Goal: Task Accomplishment & Management: Manage account settings

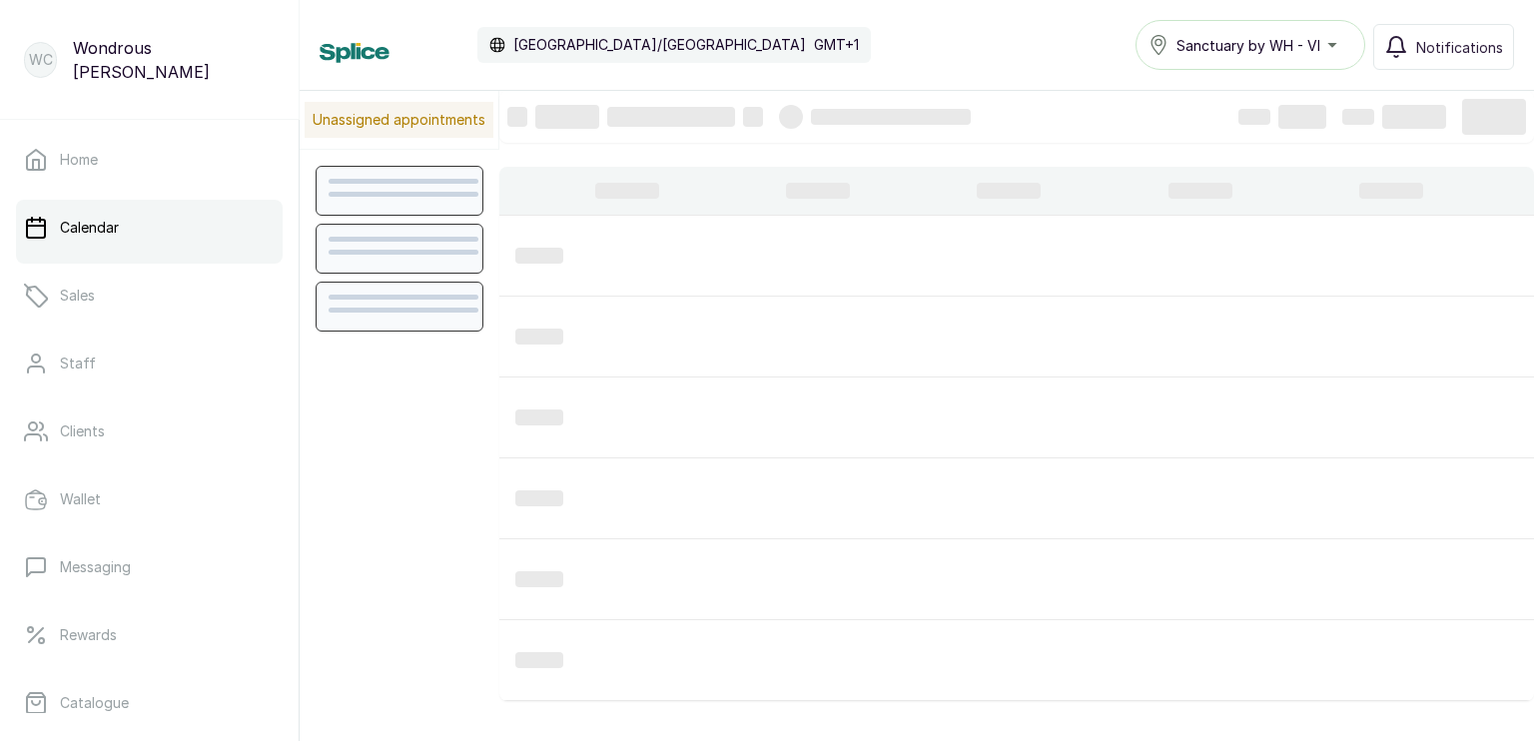
scroll to position [673, 0]
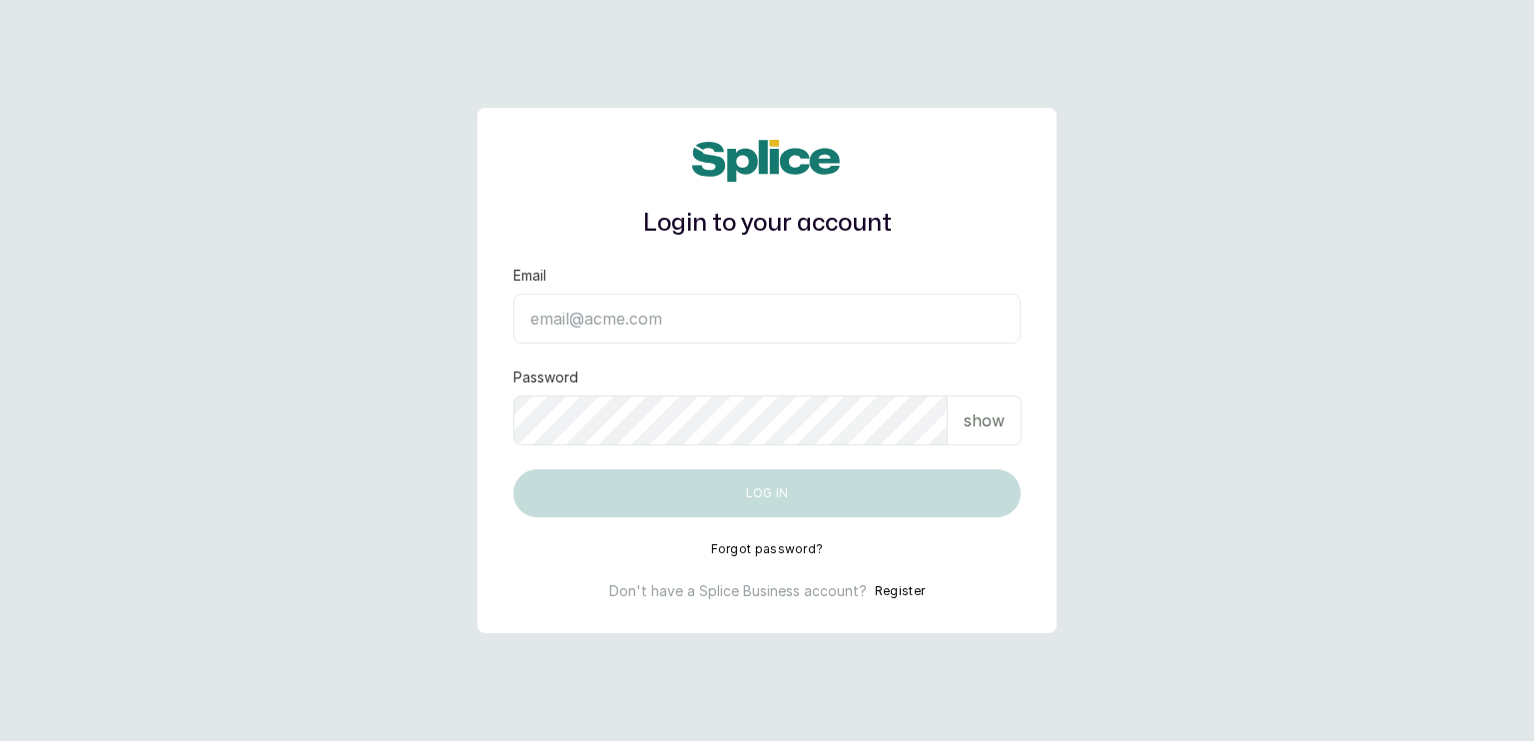
type input "sanctuarybywh@gmail.com"
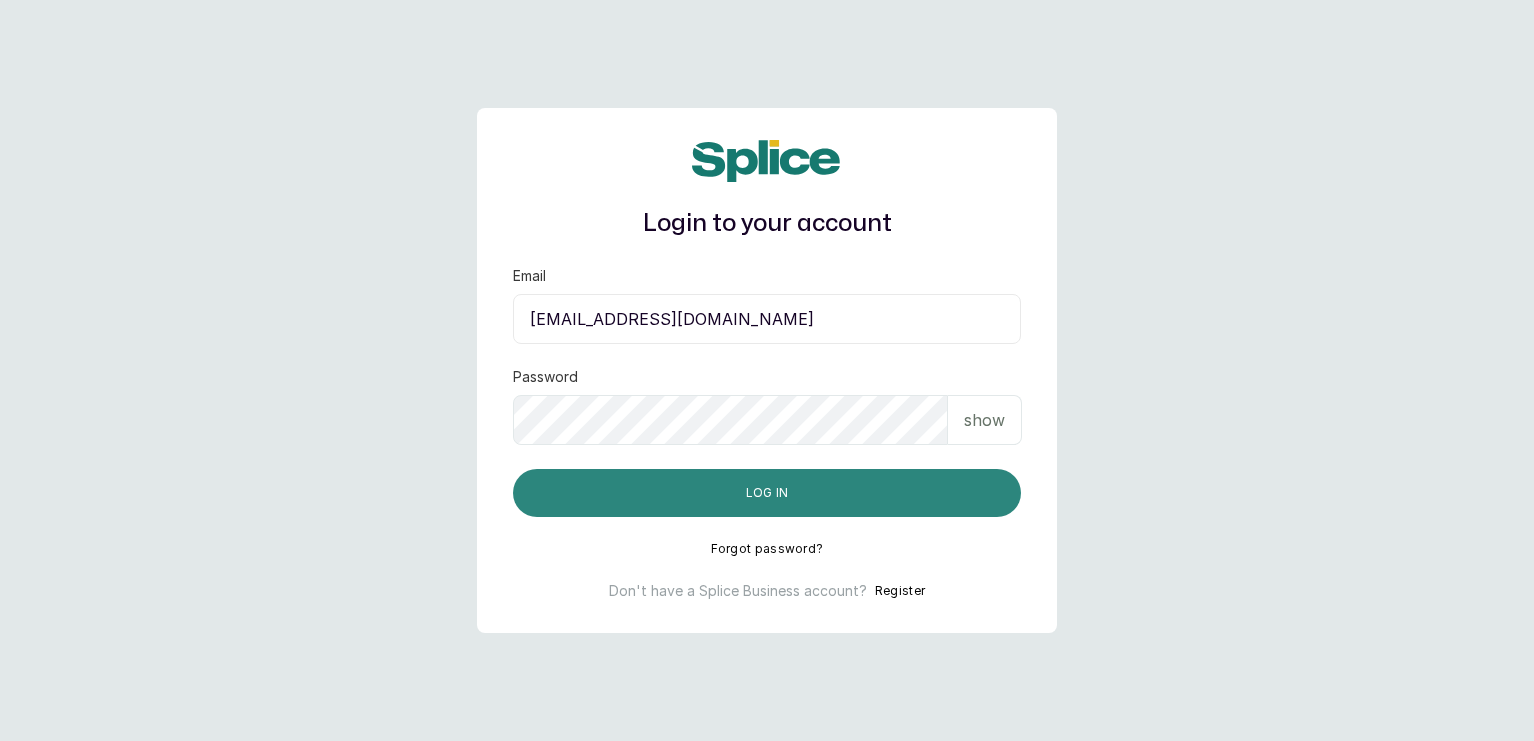
click at [904, 498] on button "Log in" at bounding box center [766, 494] width 507 height 48
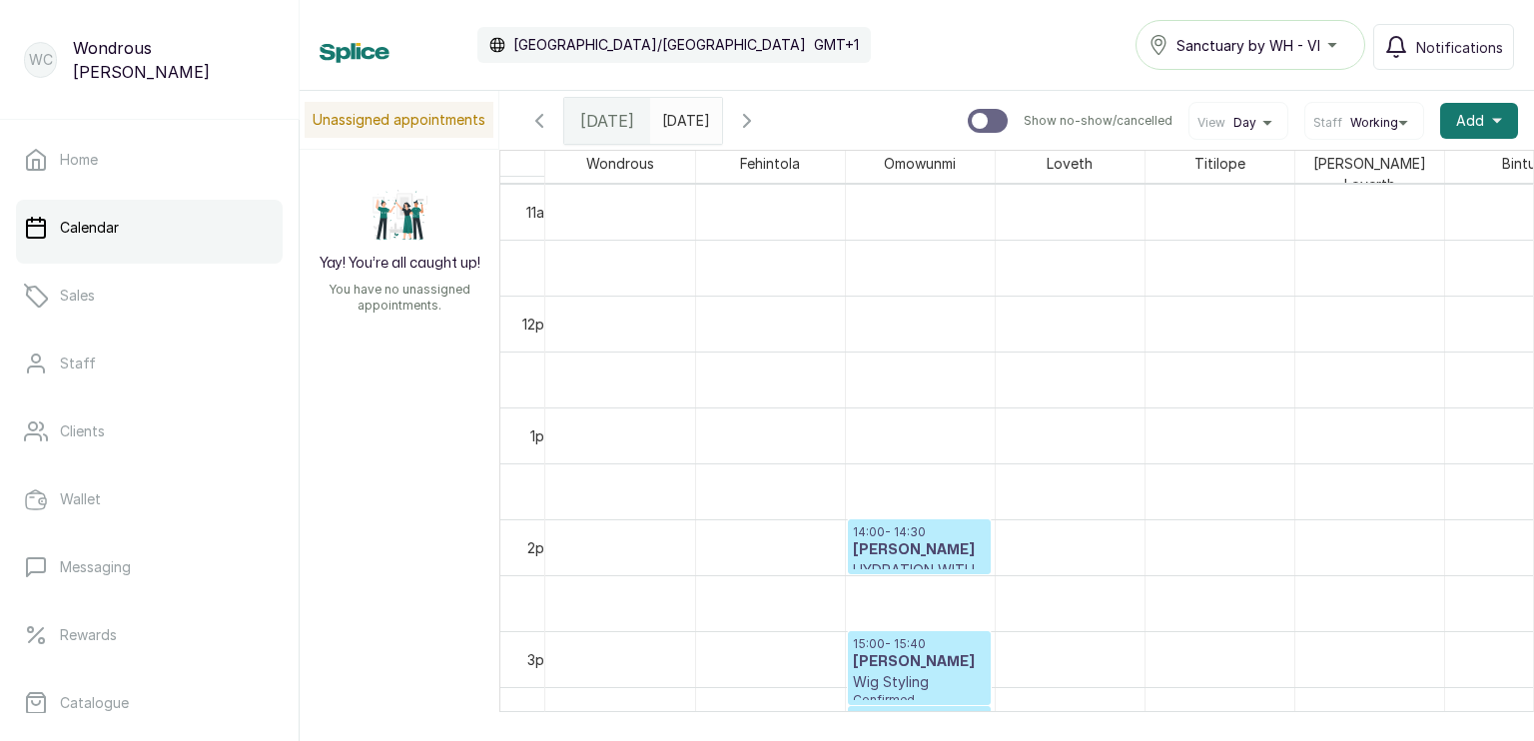
scroll to position [1188, 0]
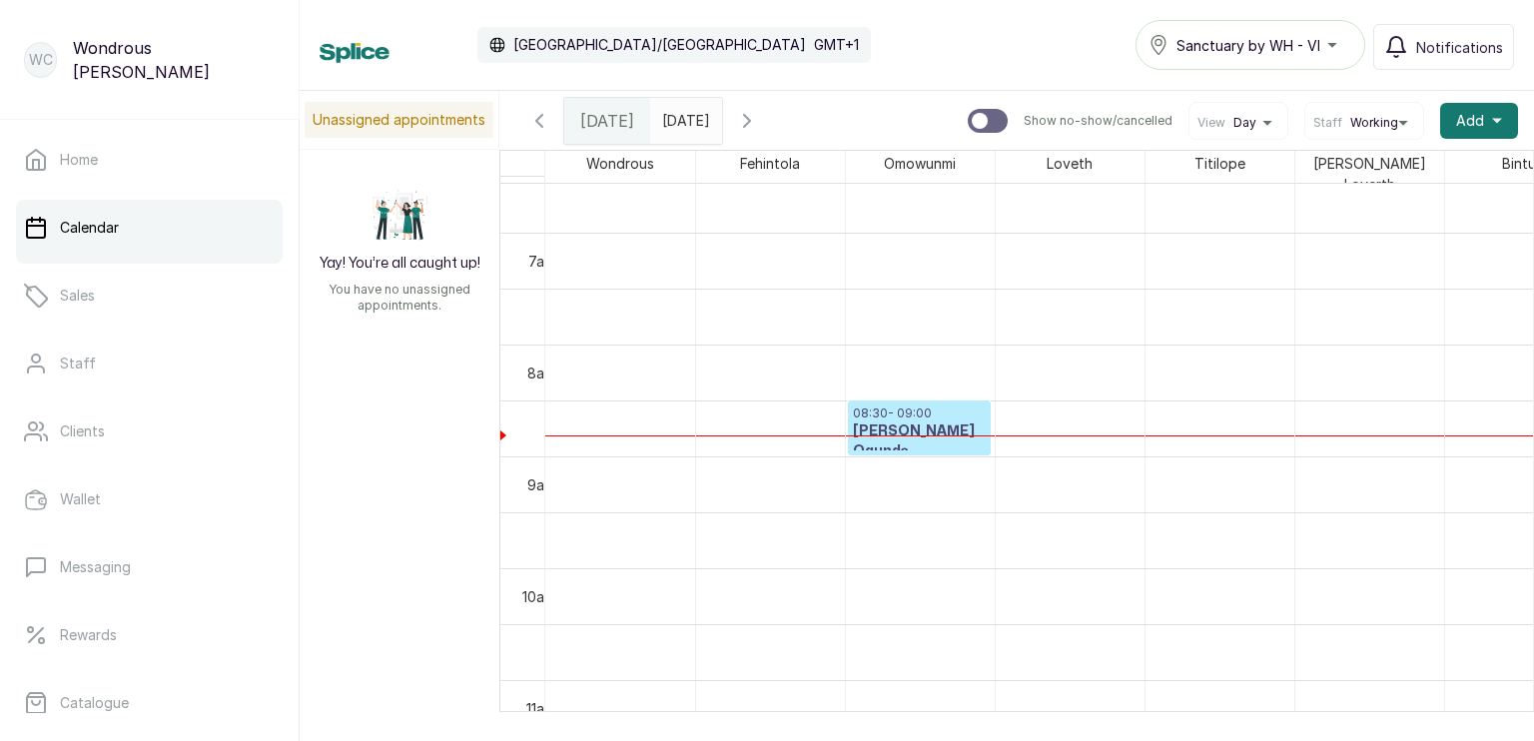
click at [901, 462] on p "HYDRATION WITH STYLE permed" at bounding box center [919, 482] width 133 height 40
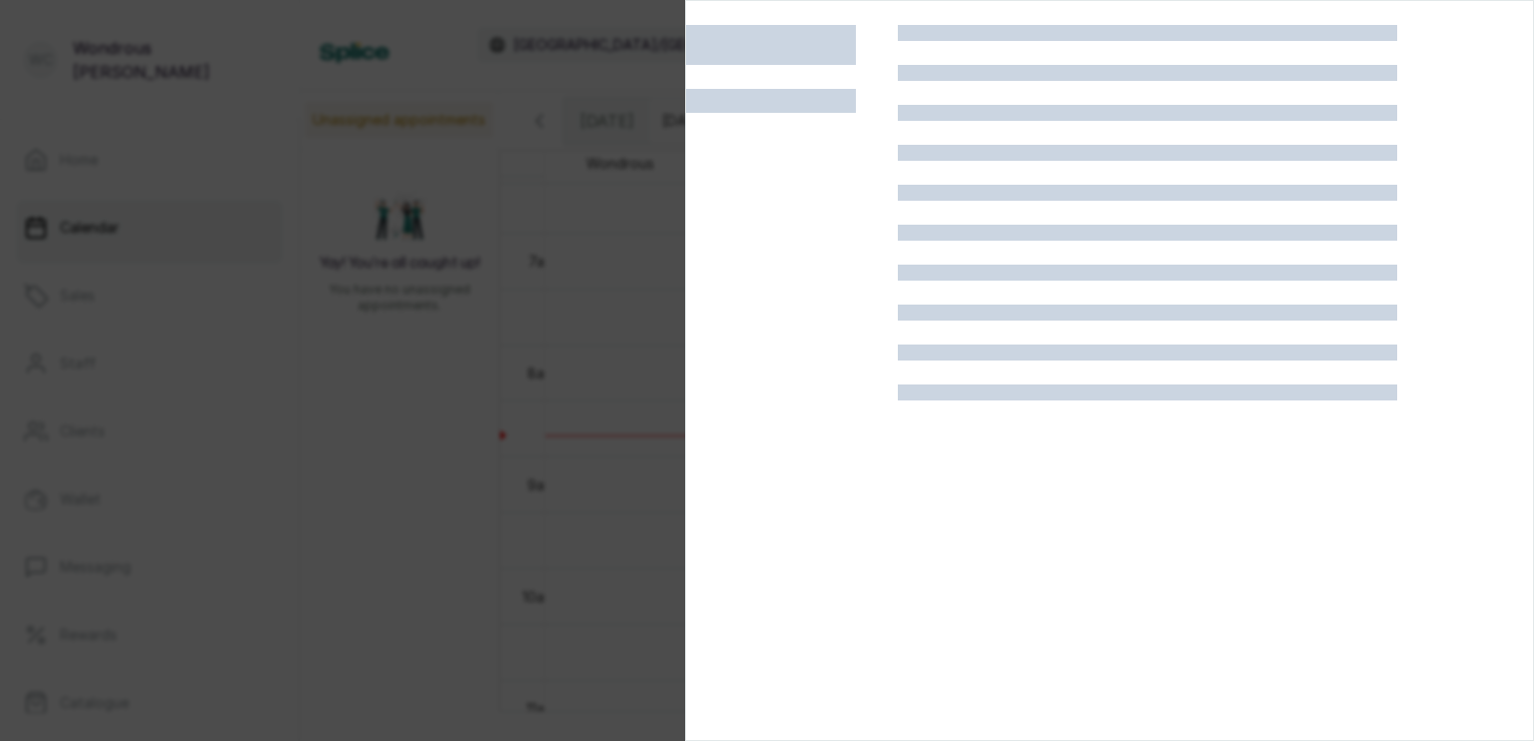
click at [901, 437] on div at bounding box center [1148, 395] width 500 height 741
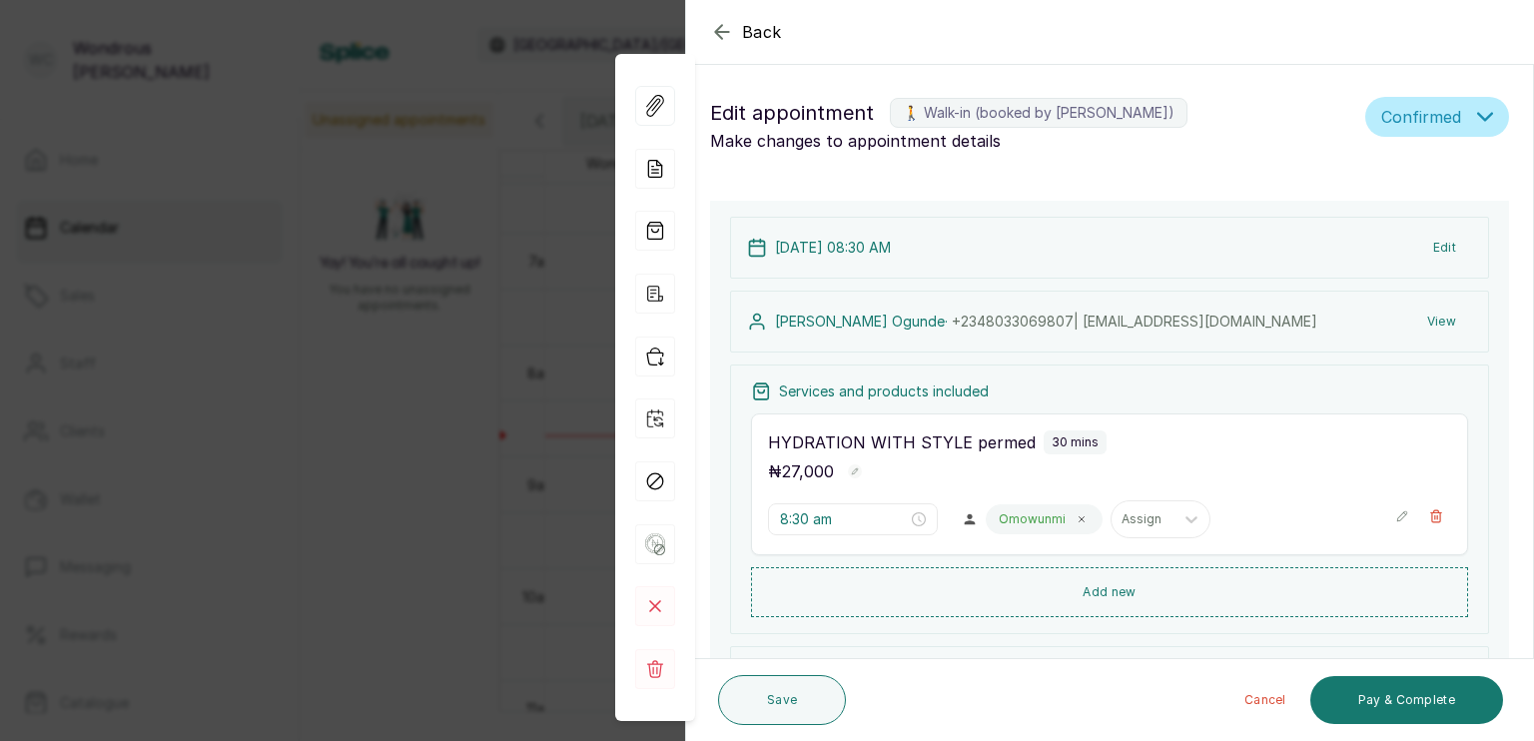
click at [1432, 250] on button "Edit" at bounding box center [1445, 248] width 55 height 36
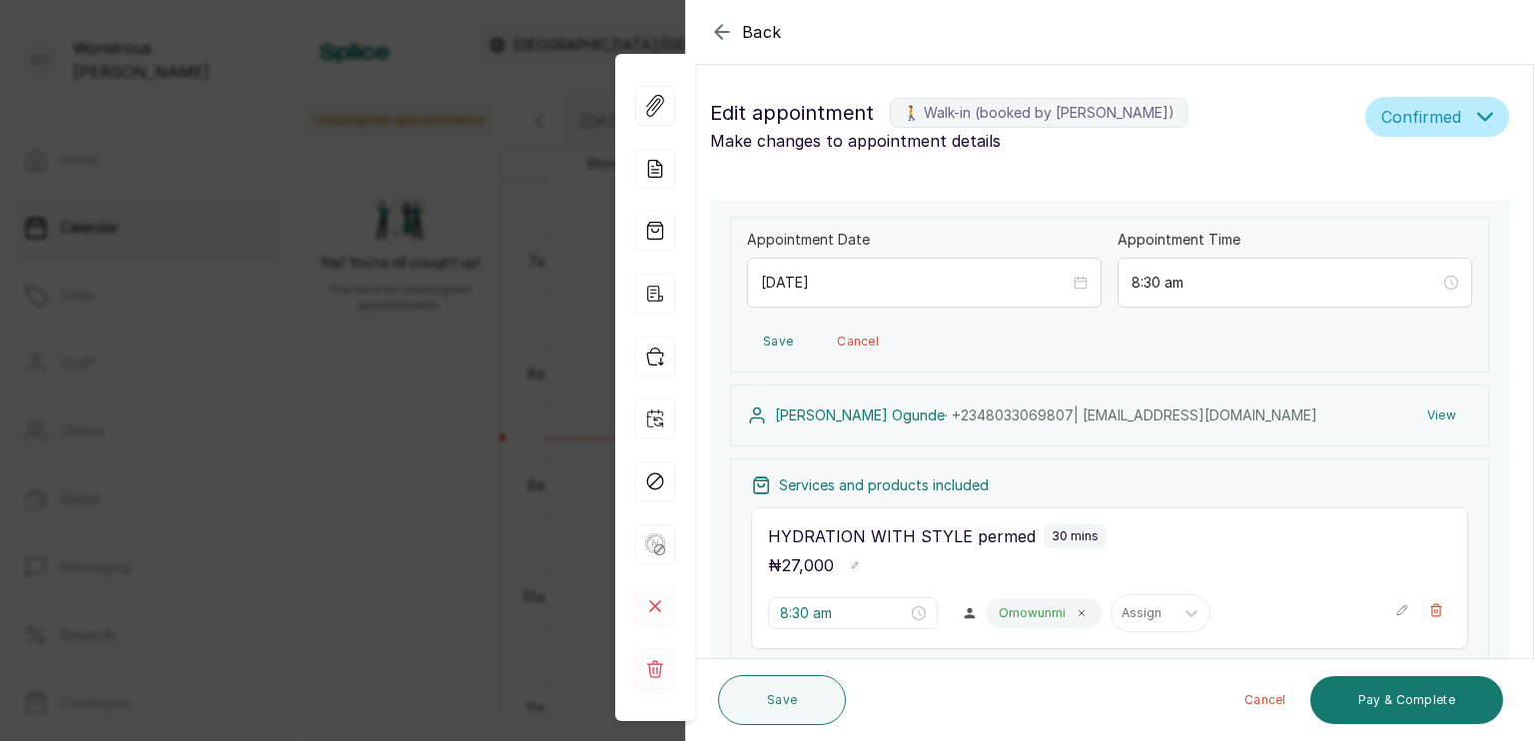
scroll to position [4, 0]
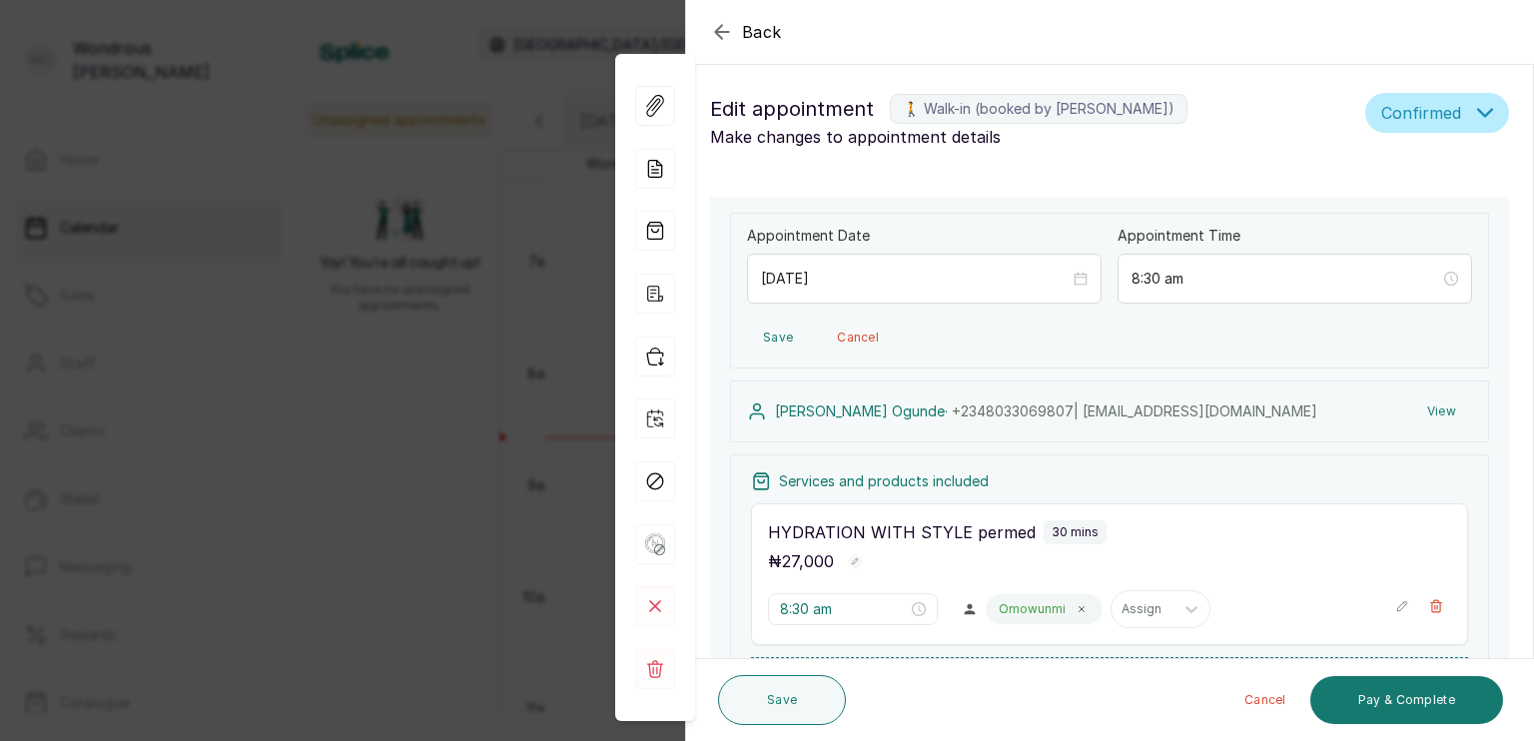
click at [863, 340] on button "Cancel" at bounding box center [858, 338] width 74 height 36
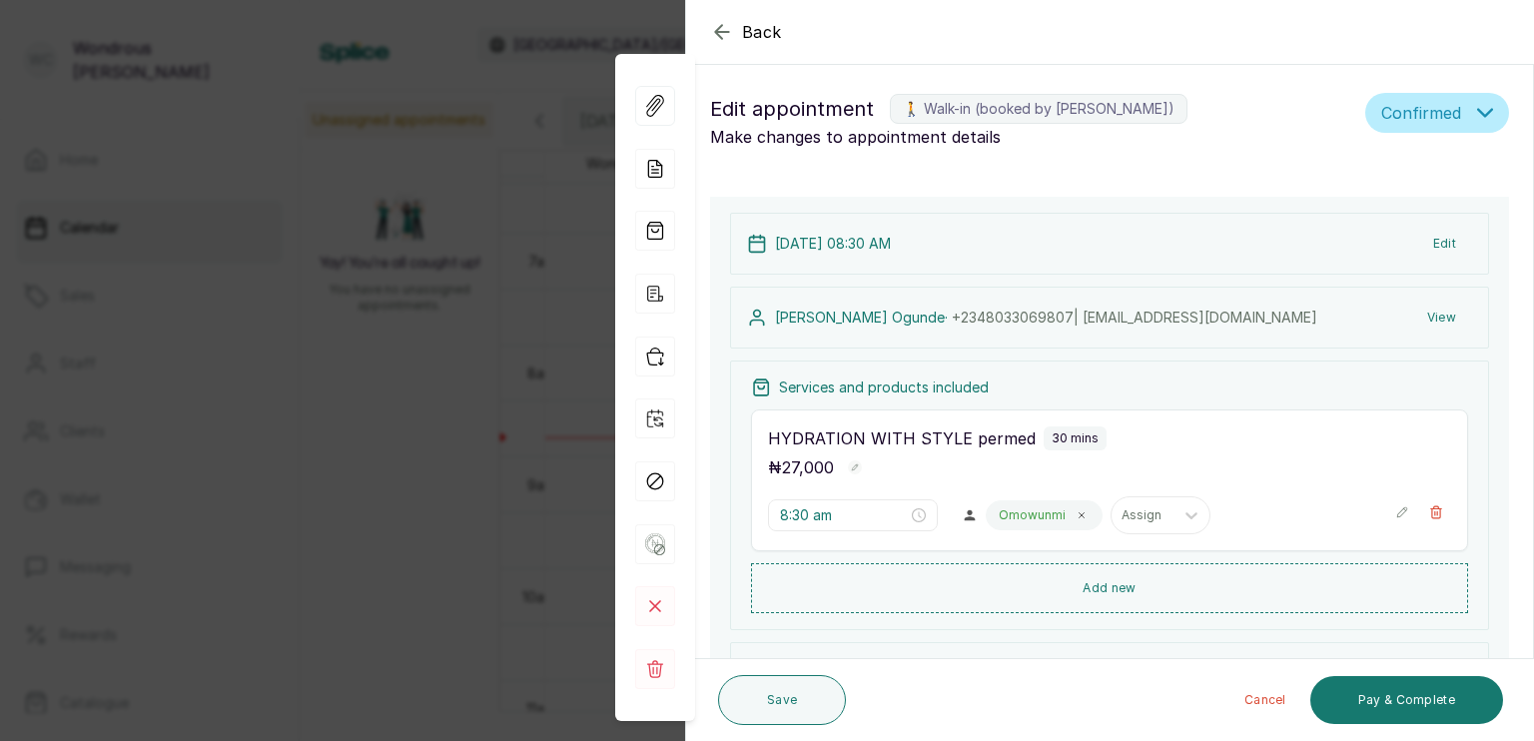
scroll to position [296, 0]
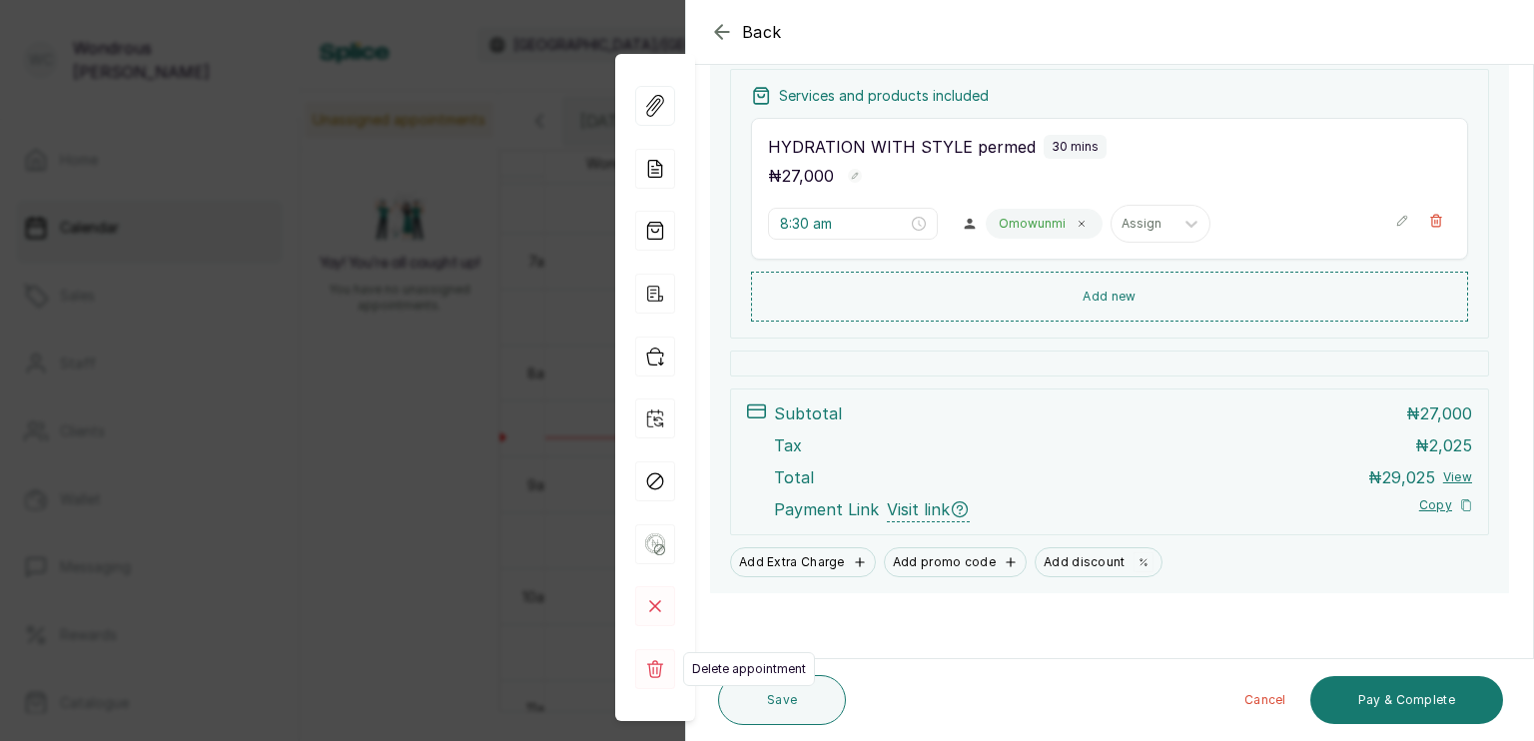
click at [651, 667] on rect at bounding box center [655, 669] width 40 height 40
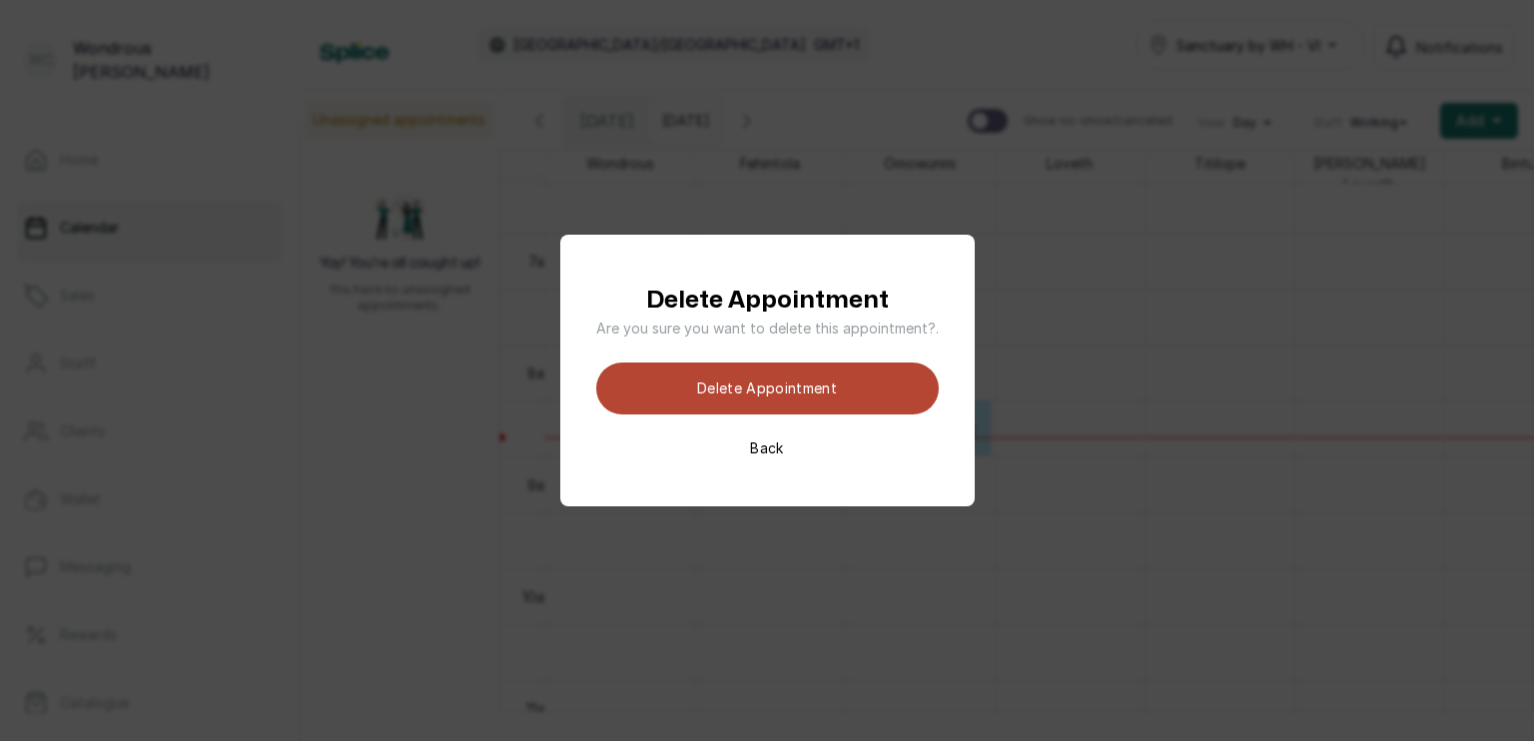
click at [795, 388] on button "Delete appointment" at bounding box center [767, 389] width 343 height 52
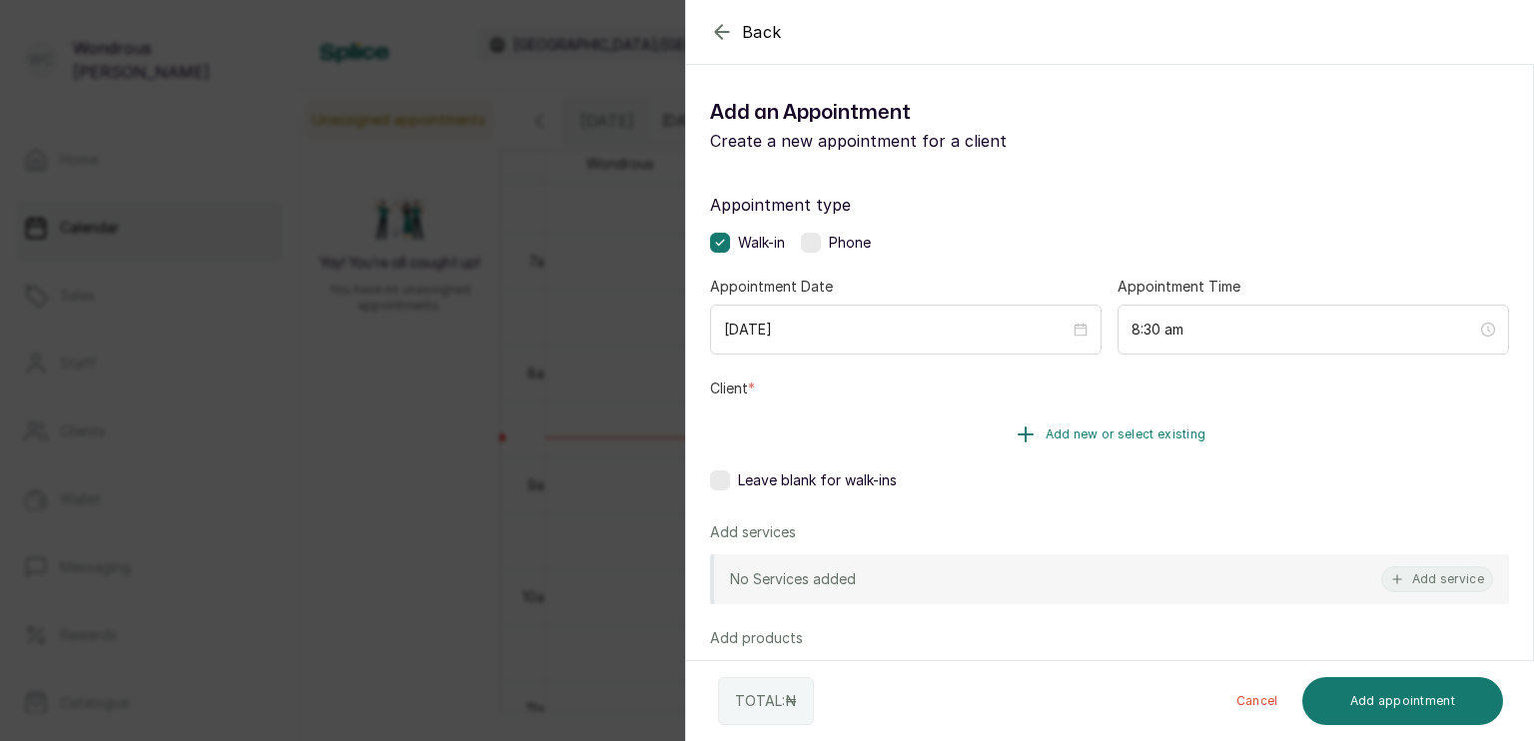
click at [1113, 433] on span "Add new or select existing" at bounding box center [1126, 435] width 161 height 16
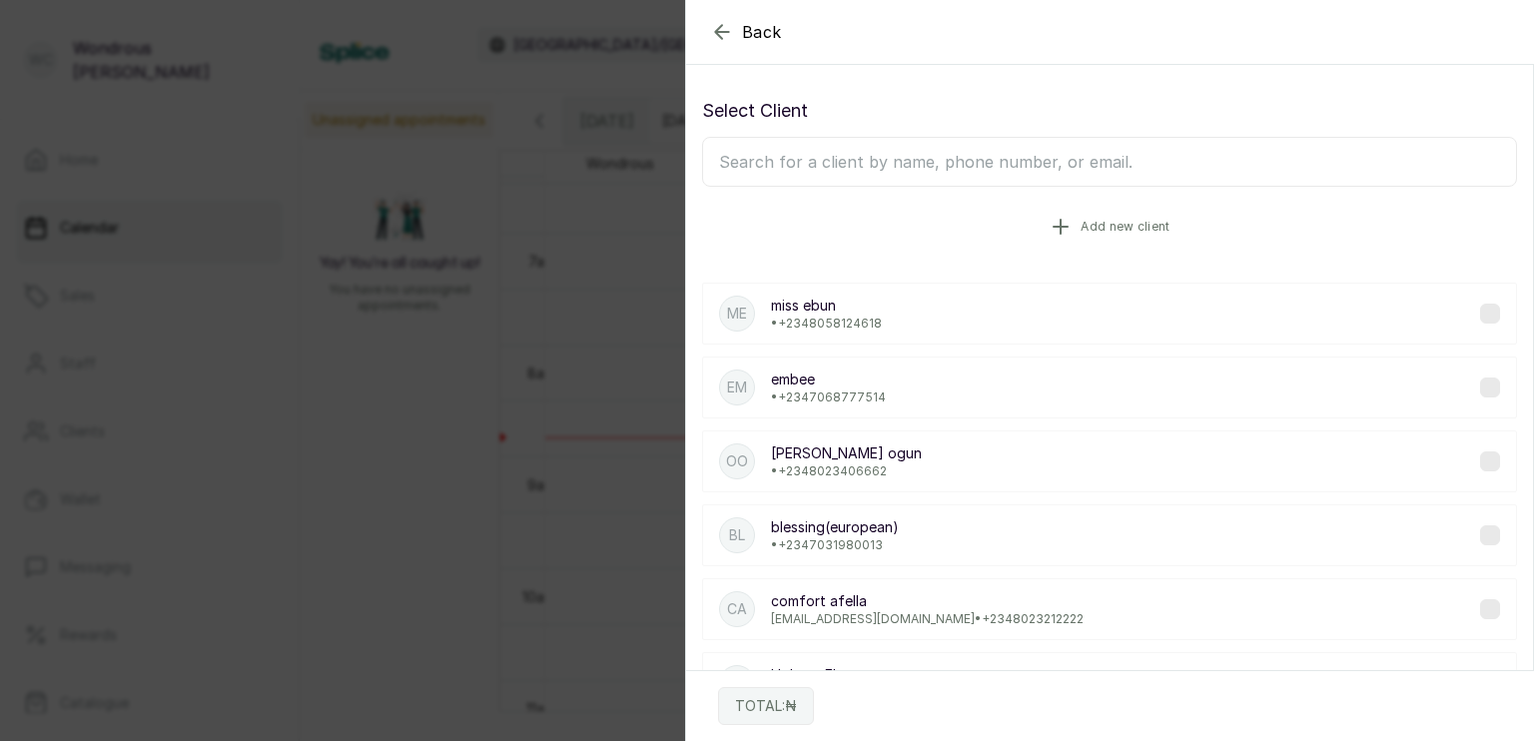
click at [1068, 240] on button "Add new client" at bounding box center [1109, 227] width 815 height 56
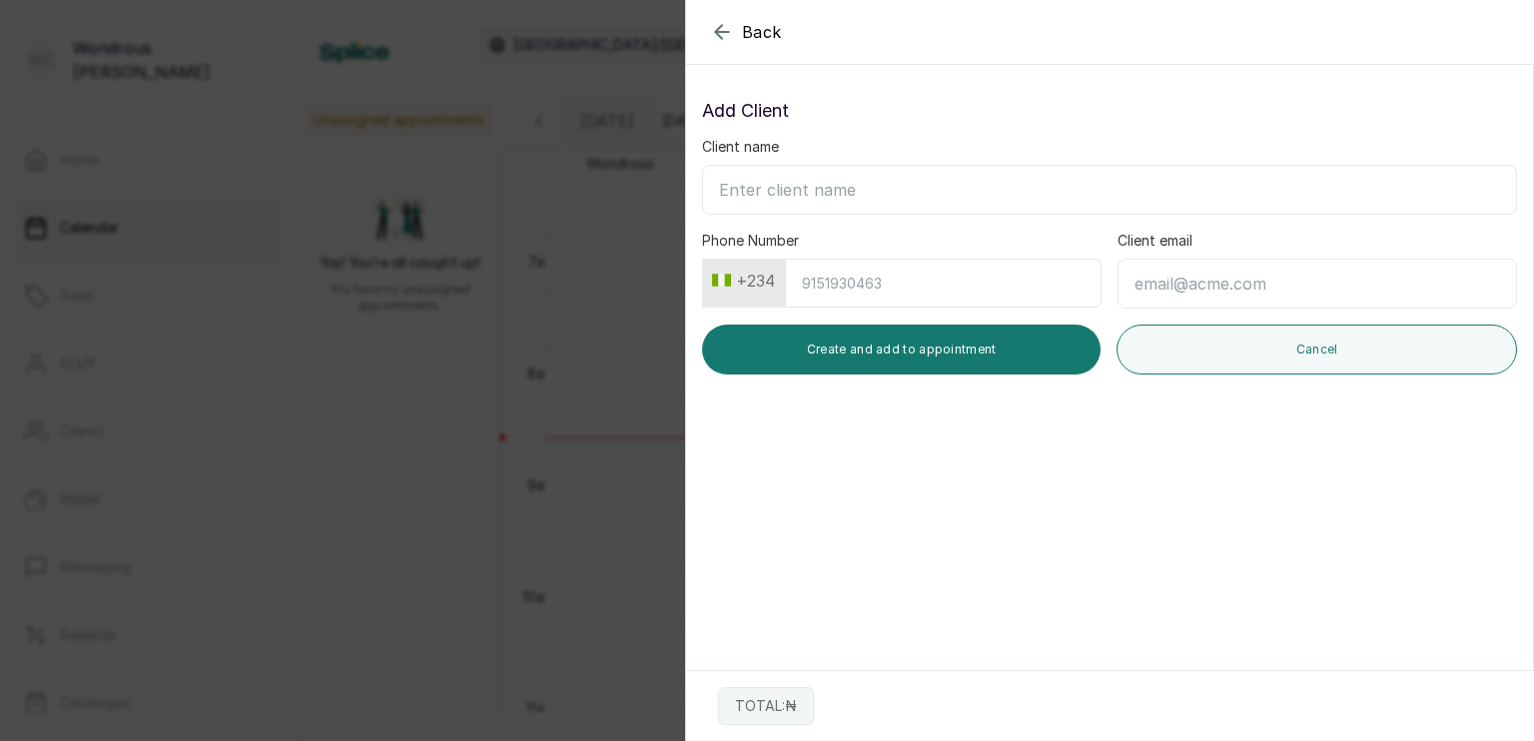
click at [850, 180] on input "Client name" at bounding box center [1109, 190] width 815 height 50
type input "valerie oki"
click at [819, 278] on input "Phone Number" at bounding box center [943, 283] width 317 height 49
type input "8060005629"
click at [1131, 291] on input "Client email" at bounding box center [1318, 284] width 400 height 50
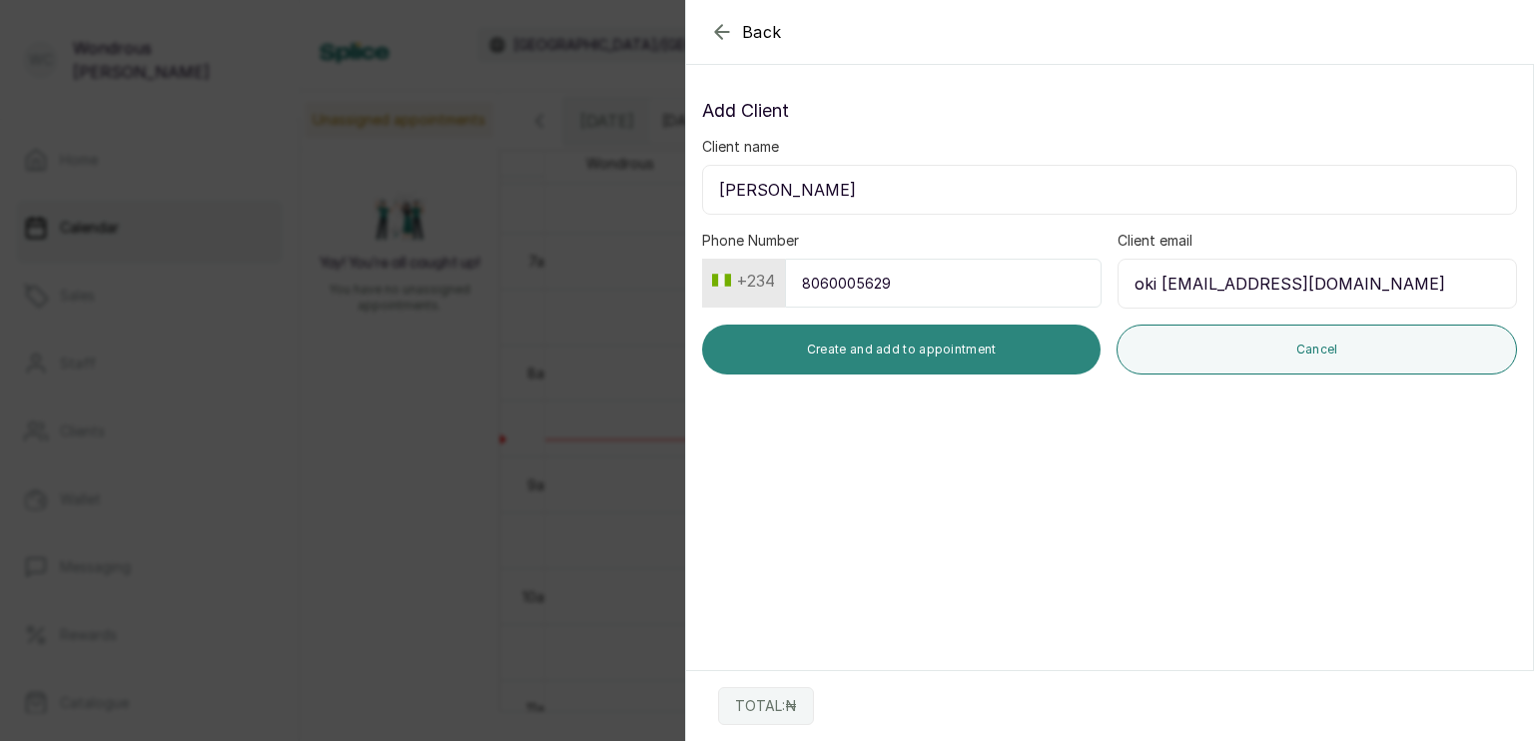
type input "oki valerie@gmail.com"
click at [977, 349] on button "Create and add to appointment" at bounding box center [901, 350] width 399 height 50
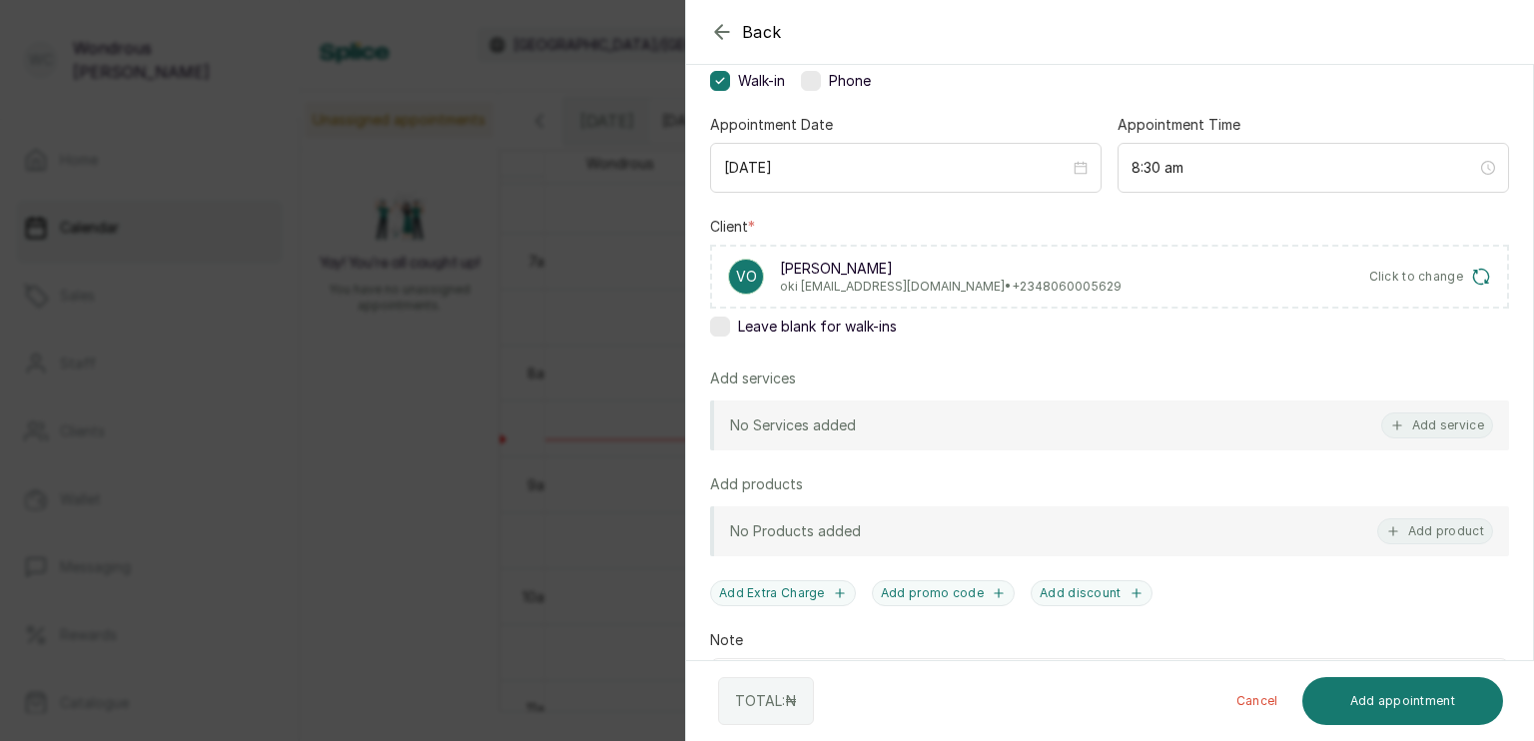
scroll to position [160, 0]
click at [1398, 419] on button "Add service" at bounding box center [1438, 428] width 112 height 26
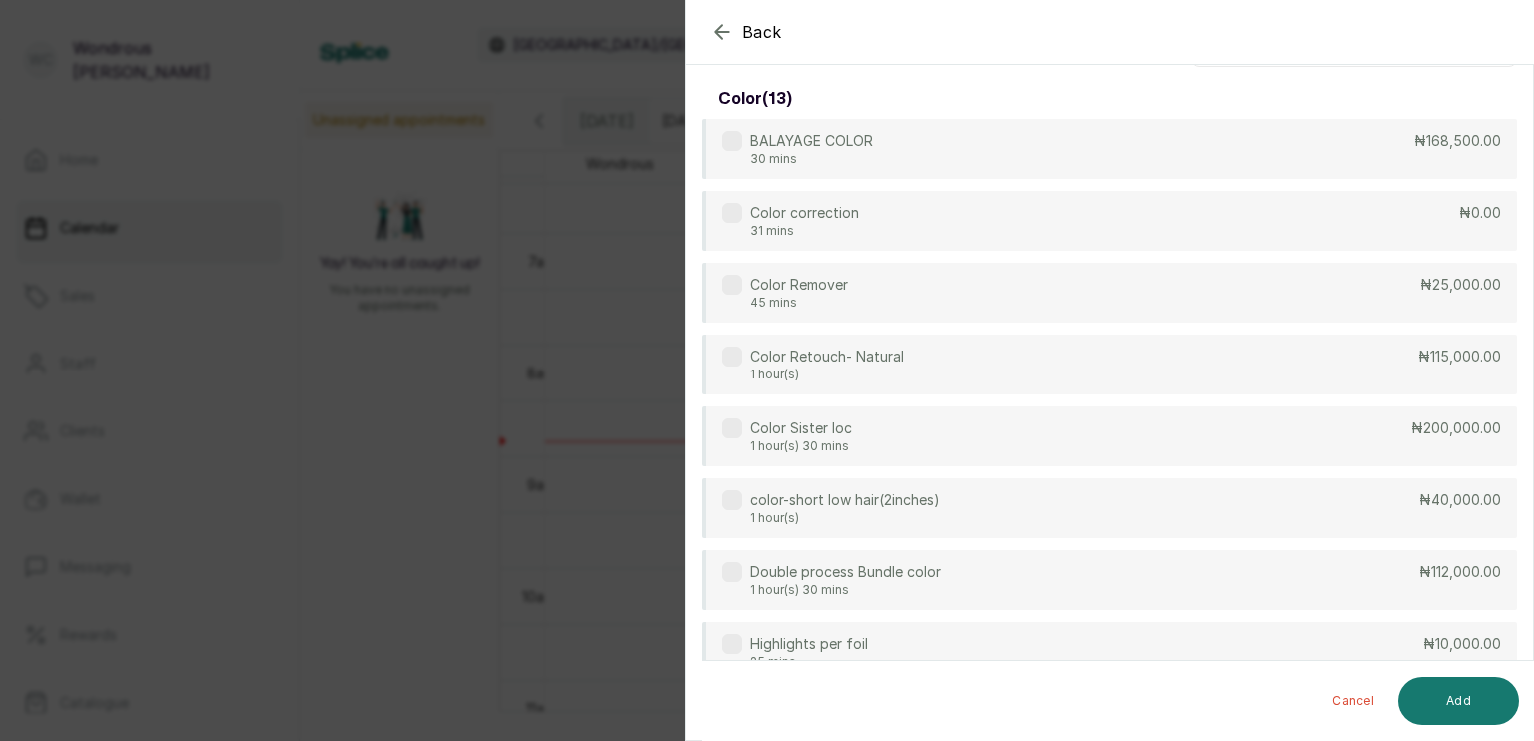
scroll to position [0, 0]
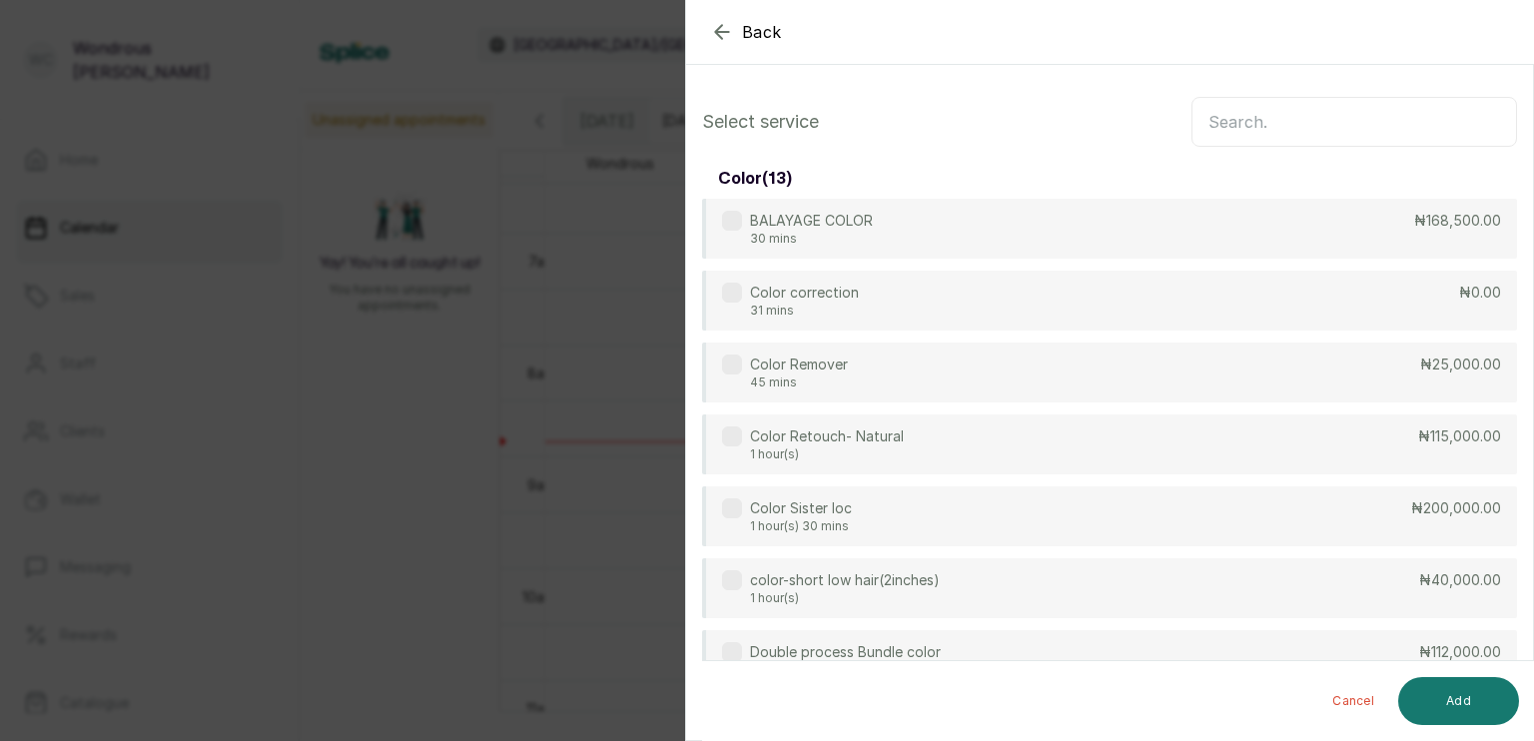
click at [1259, 113] on input "text" at bounding box center [1355, 122] width 326 height 50
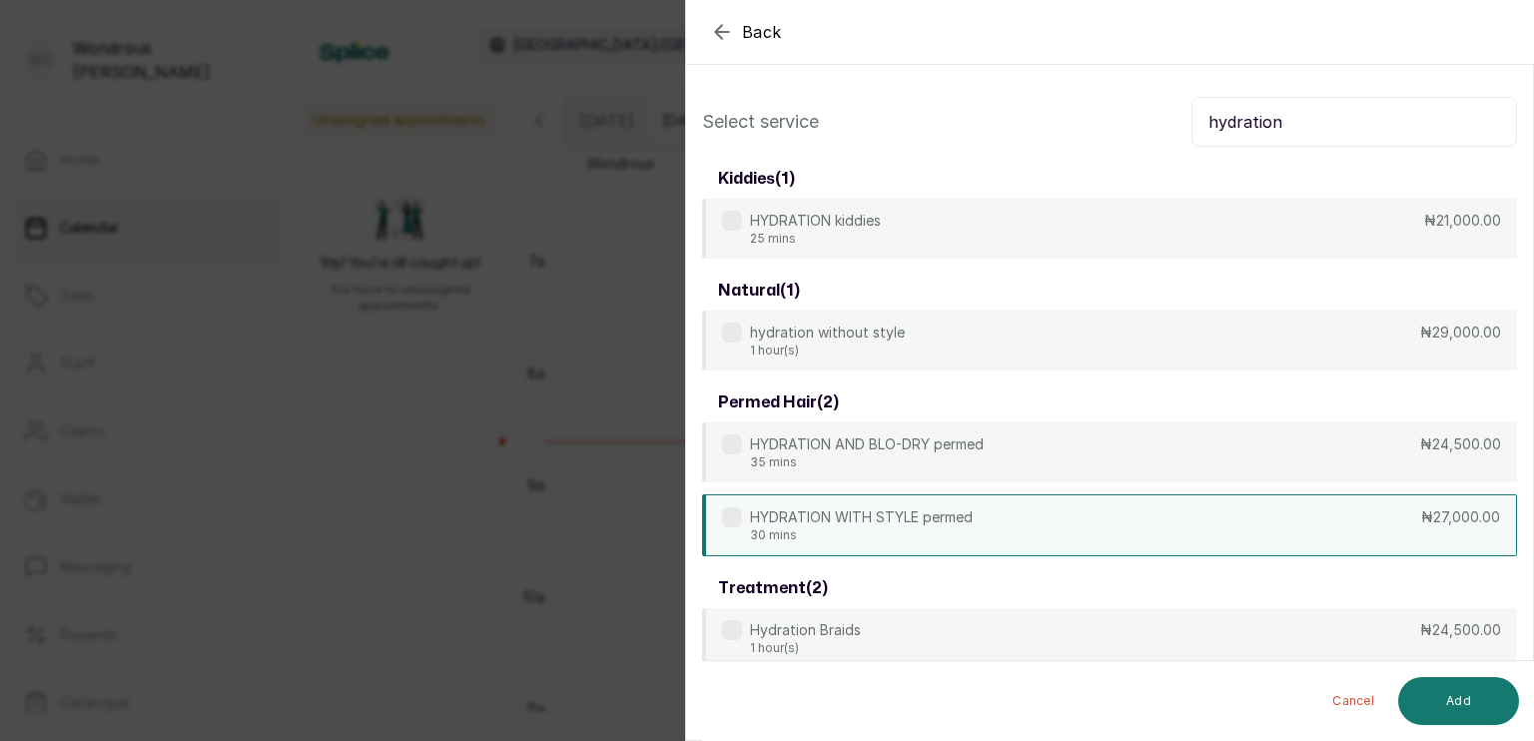
type input "hydration"
click at [1241, 529] on div "HYDRATION WITH STYLE permed 30 mins ₦27,000.00" at bounding box center [1109, 526] width 815 height 62
click at [1479, 695] on button "Add" at bounding box center [1459, 701] width 121 height 48
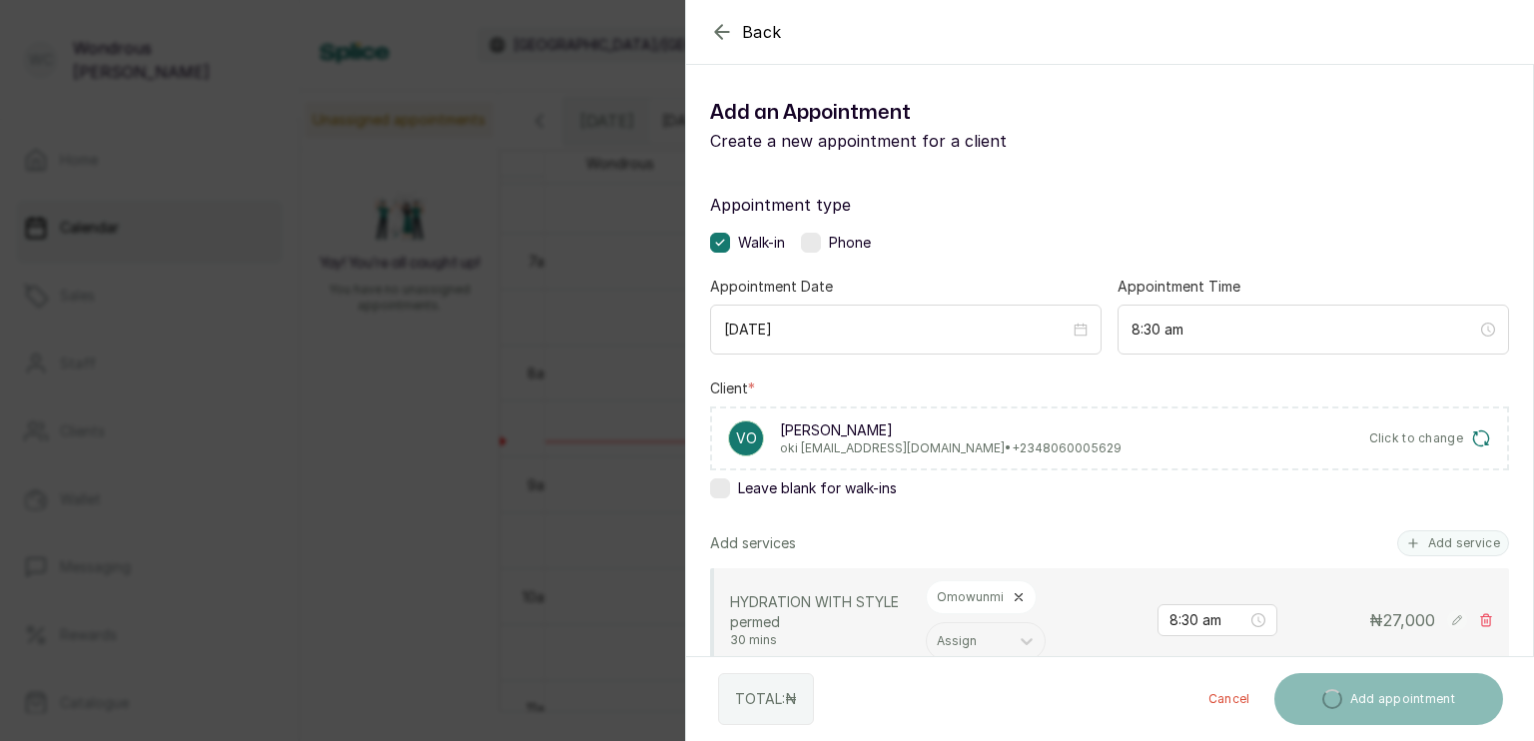
scroll to position [132, 0]
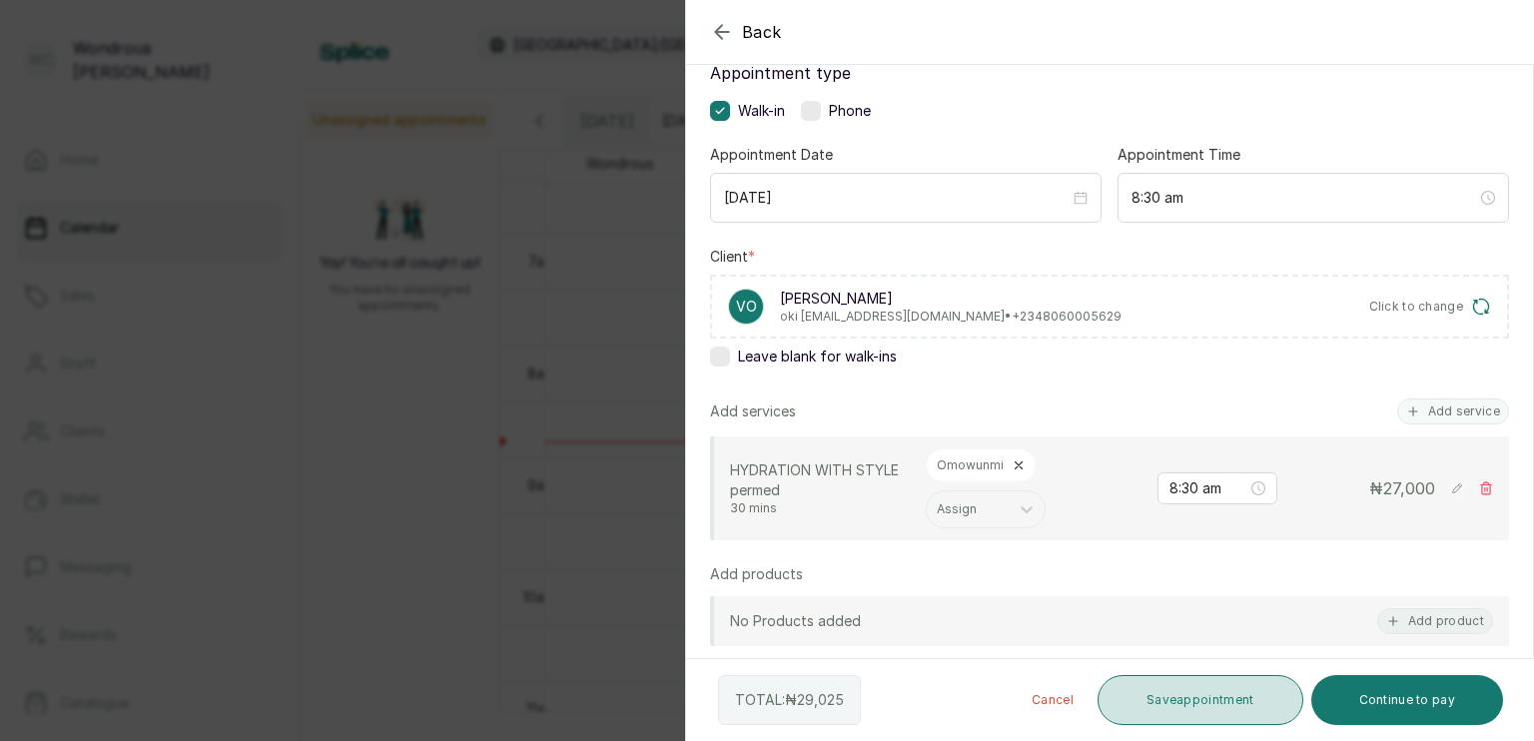
click at [1249, 721] on button "Save appointment" at bounding box center [1201, 700] width 206 height 50
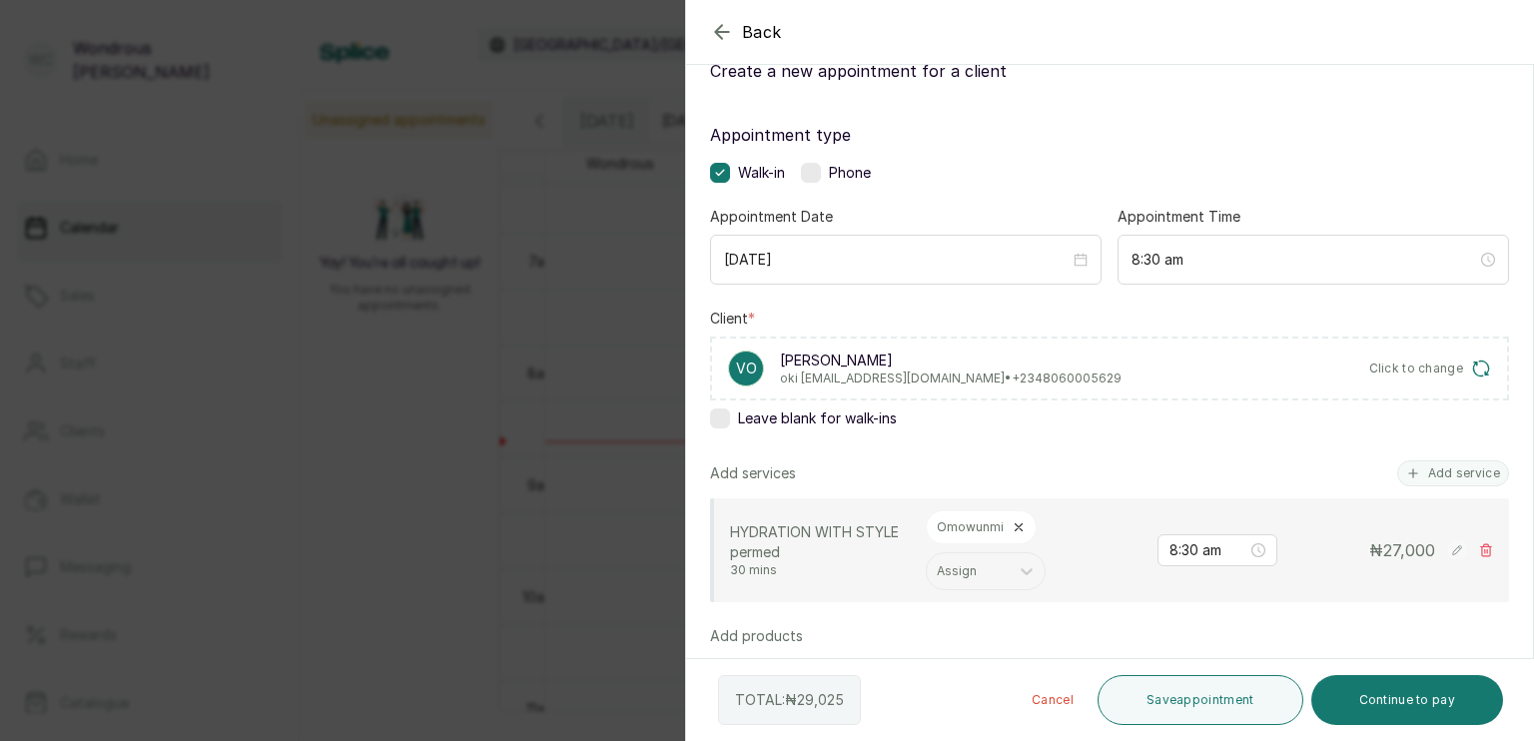
scroll to position [71, 0]
click at [817, 366] on p "valerie oki" at bounding box center [951, 360] width 342 height 20
click at [835, 376] on p "oki valerie@gmail.com • +234 8060005629" at bounding box center [951, 378] width 342 height 16
click at [736, 360] on p "vo" at bounding box center [746, 368] width 21 height 20
click at [1204, 696] on button "Save appointment" at bounding box center [1201, 700] width 206 height 50
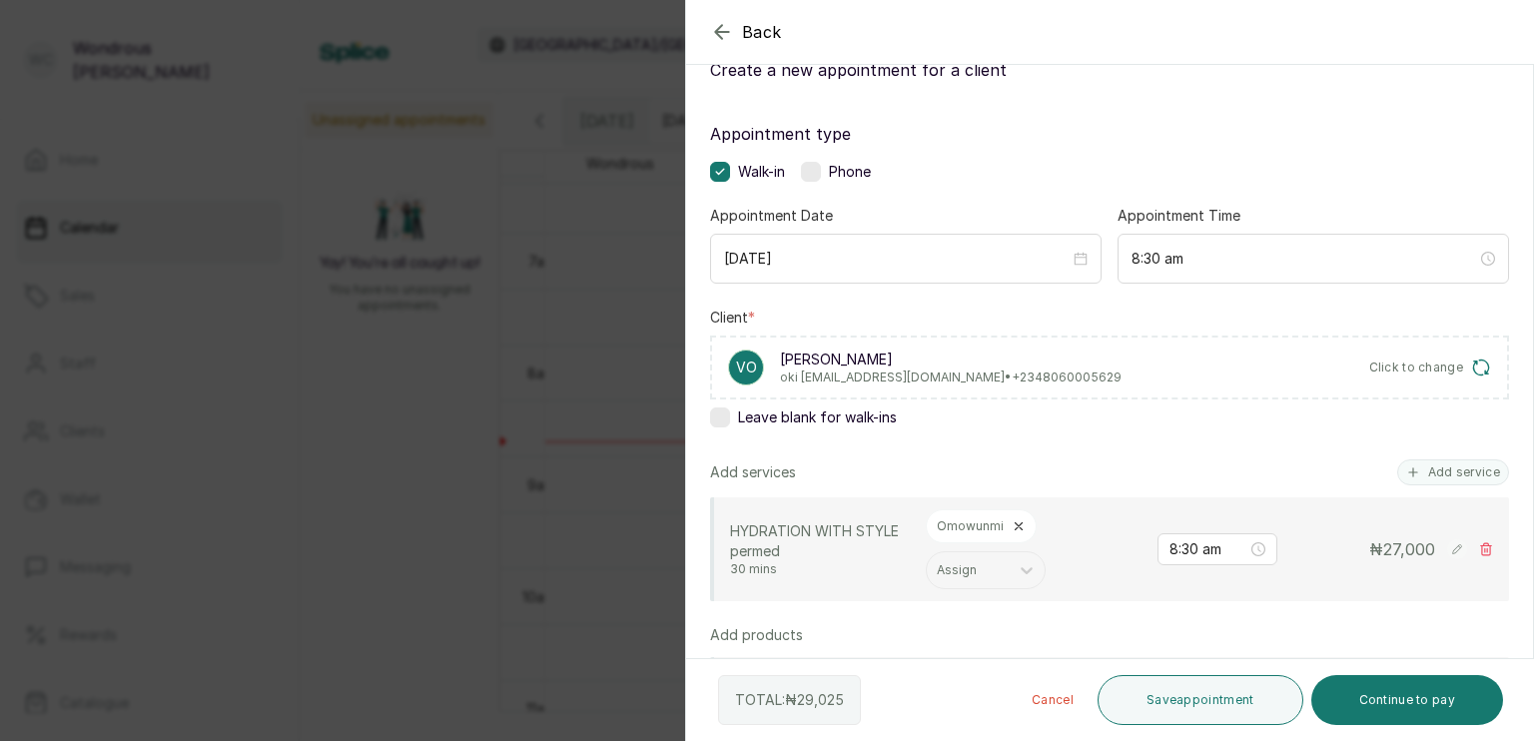
click at [1472, 369] on icon "button" at bounding box center [1482, 368] width 20 height 20
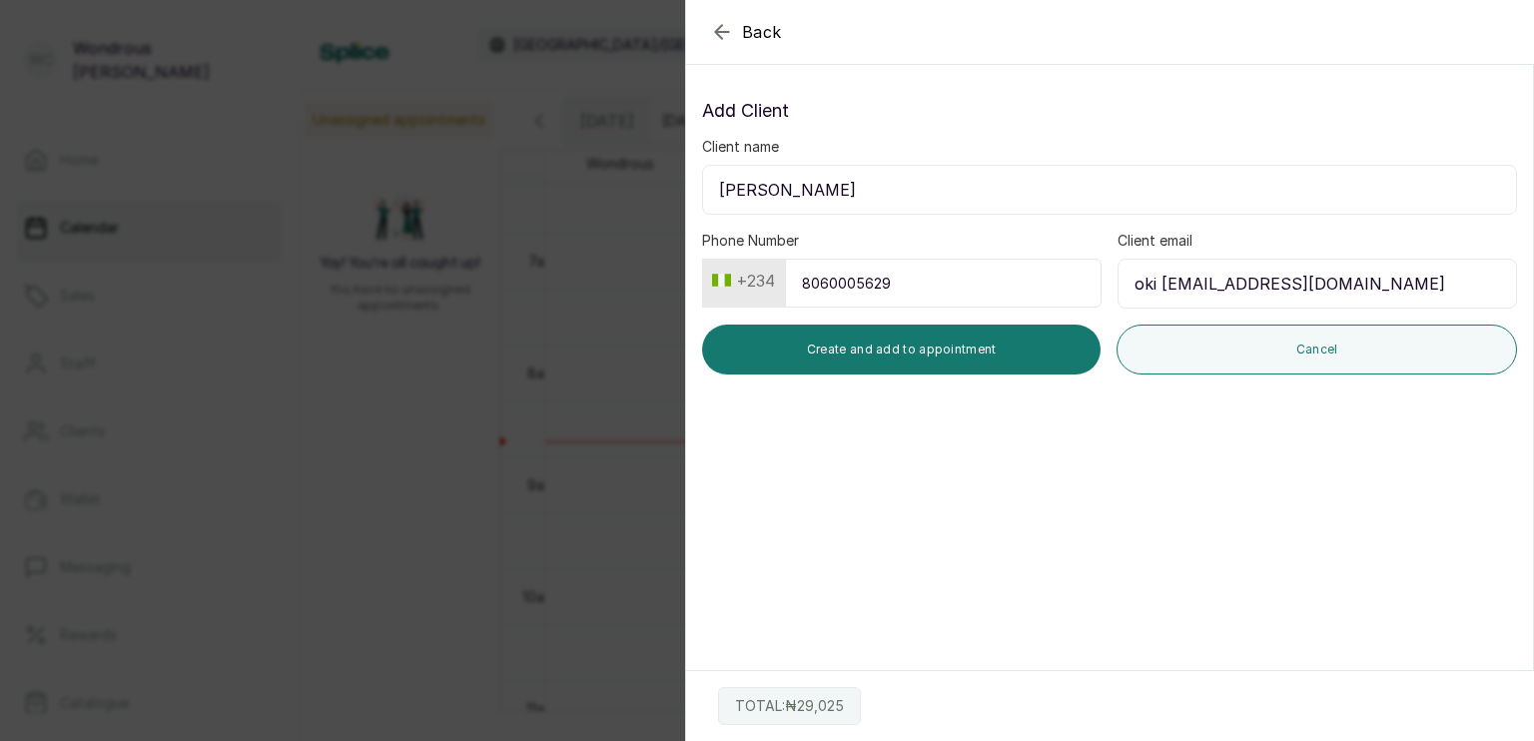
click at [1154, 282] on input "oki valerie@gmail.com" at bounding box center [1318, 284] width 400 height 50
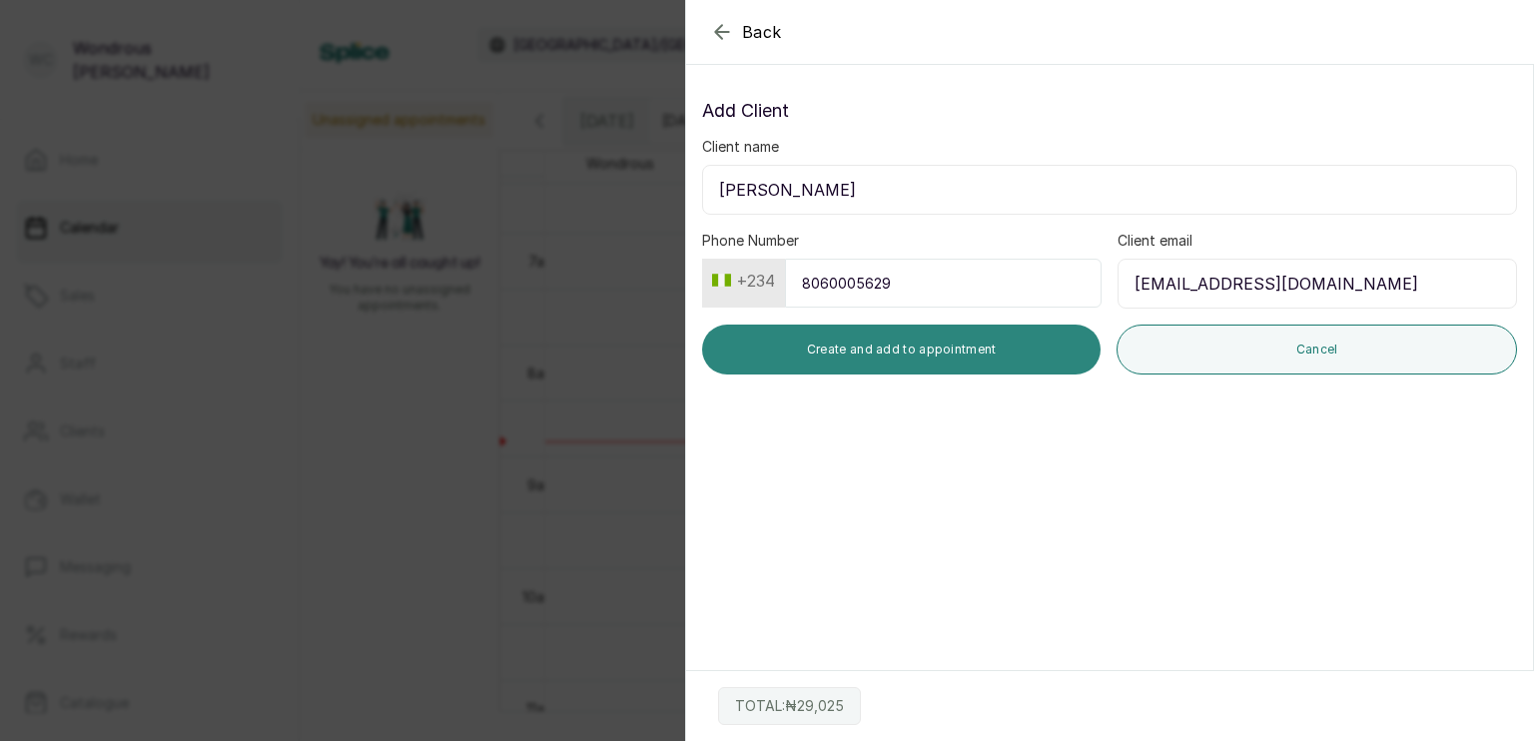
type input "okivalerie@gmail.com"
click at [1061, 335] on button "Create and add to appointment" at bounding box center [901, 350] width 399 height 50
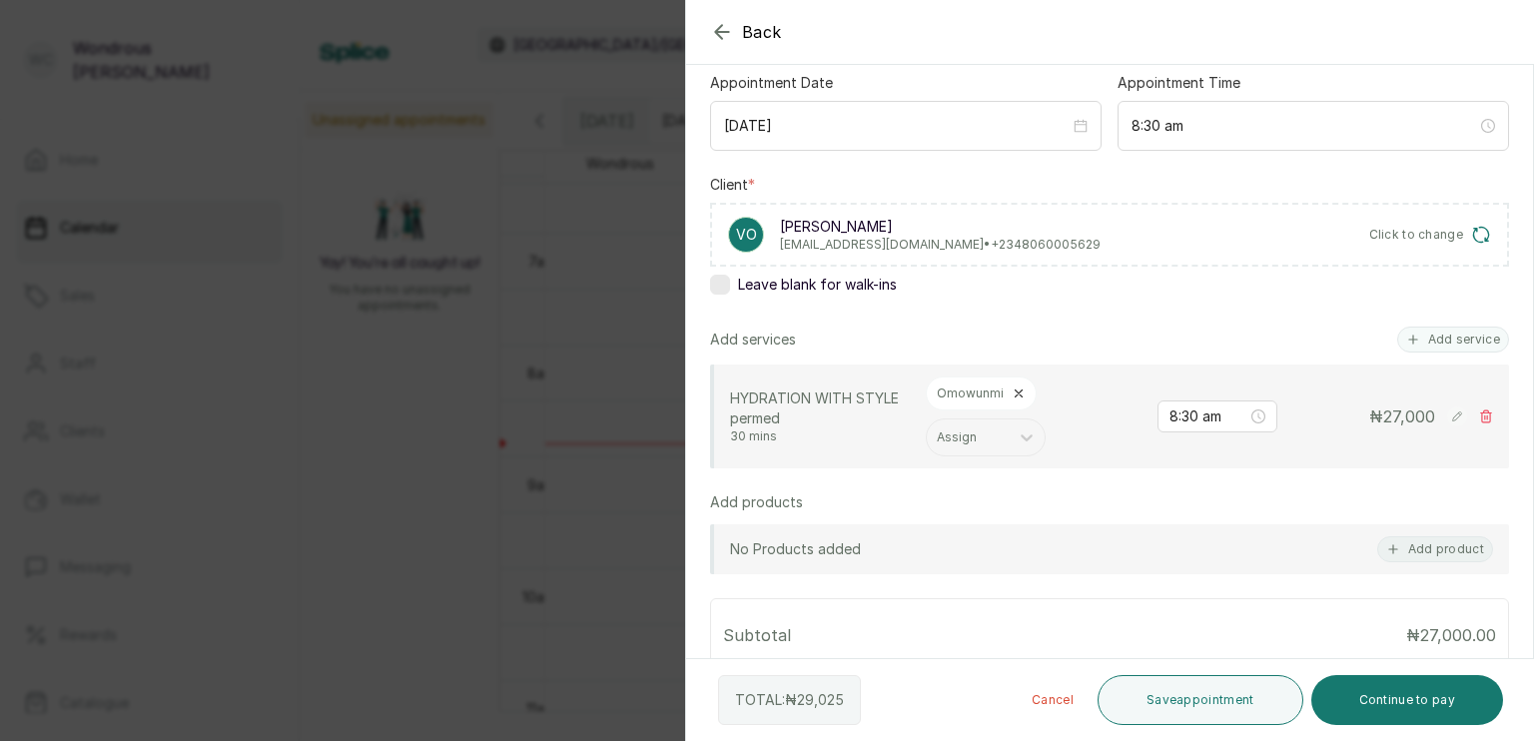
scroll to position [204, 0]
click at [1187, 688] on button "Save appointment" at bounding box center [1201, 700] width 206 height 50
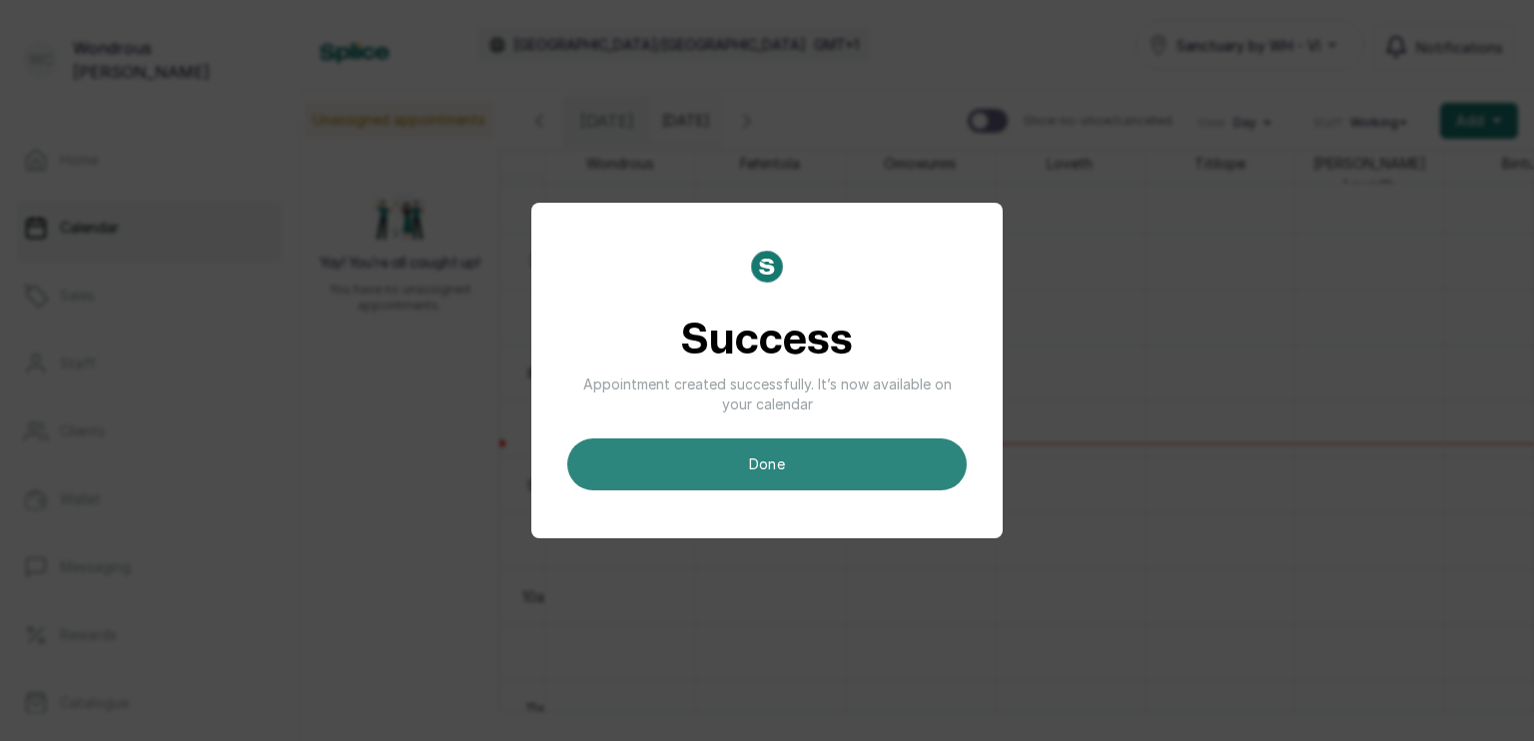
click at [892, 478] on button "done" at bounding box center [767, 465] width 400 height 52
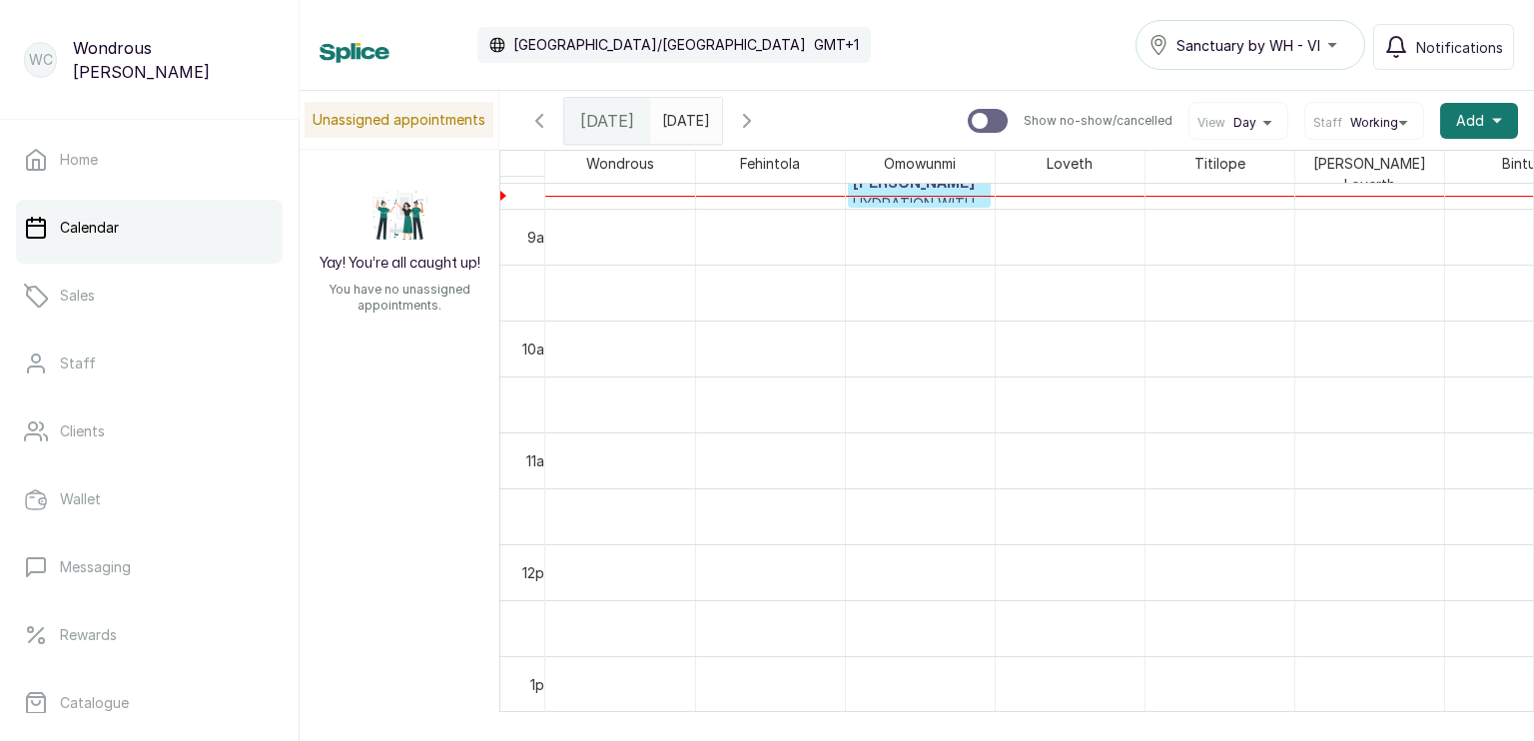
scroll to position [946, 0]
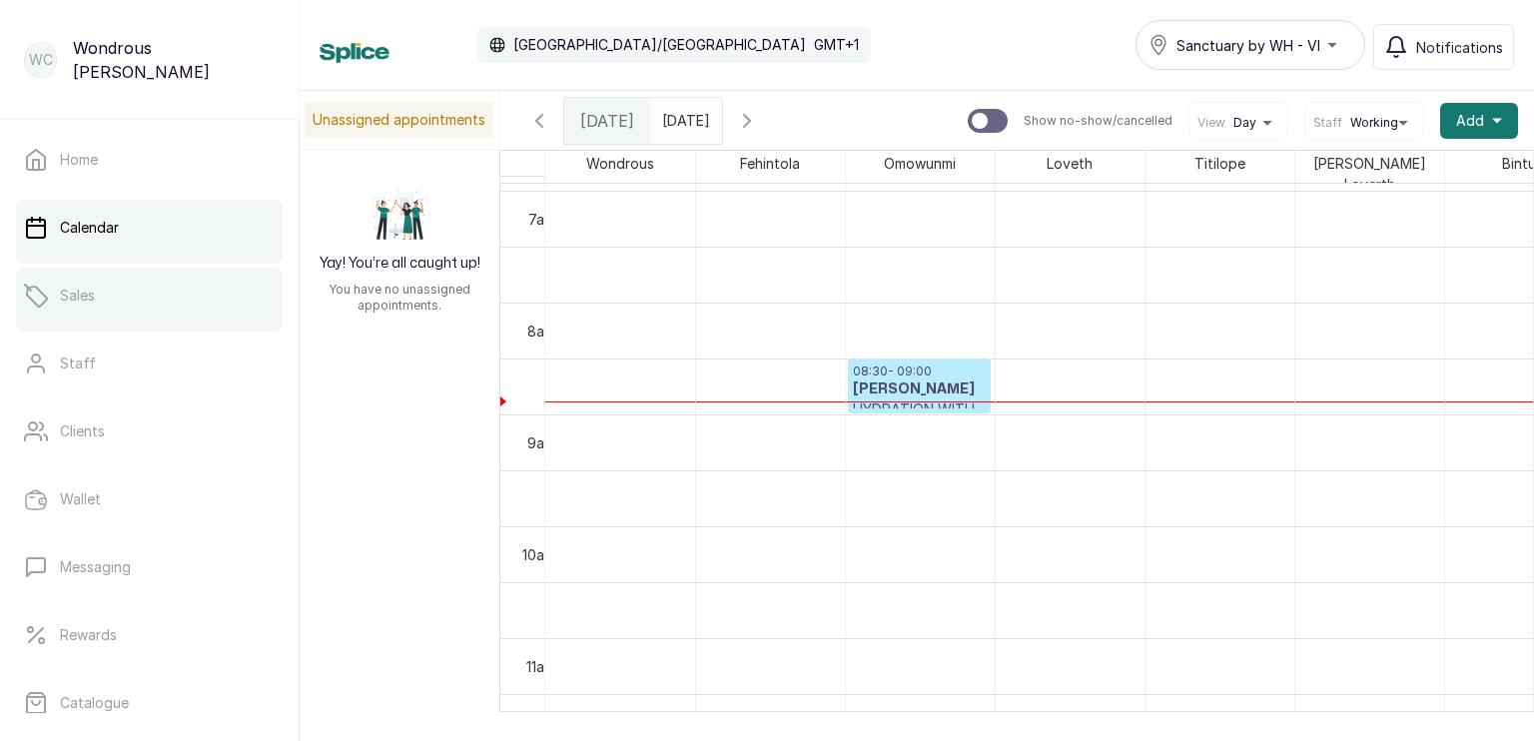
click at [97, 316] on link "Sales" at bounding box center [149, 296] width 267 height 56
